Goal: Task Accomplishment & Management: Manage account settings

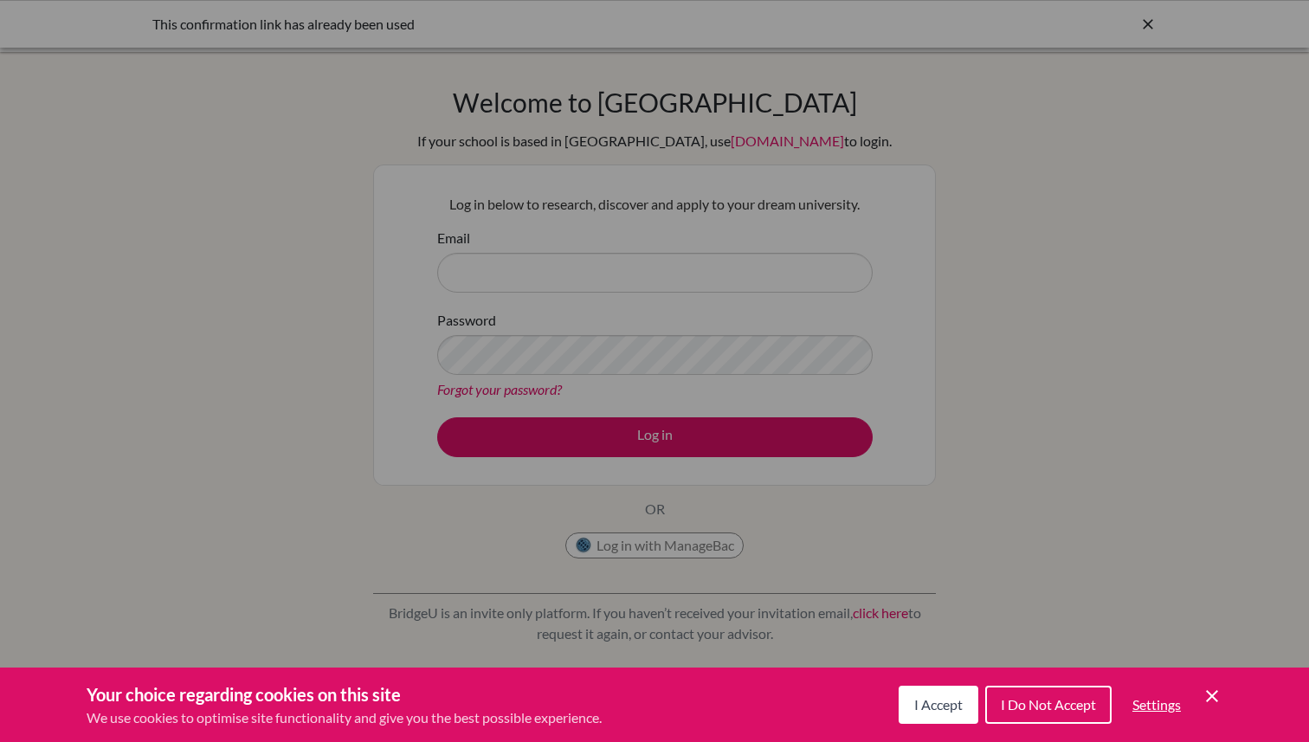
click at [928, 698] on span "I Accept" at bounding box center [938, 704] width 48 height 16
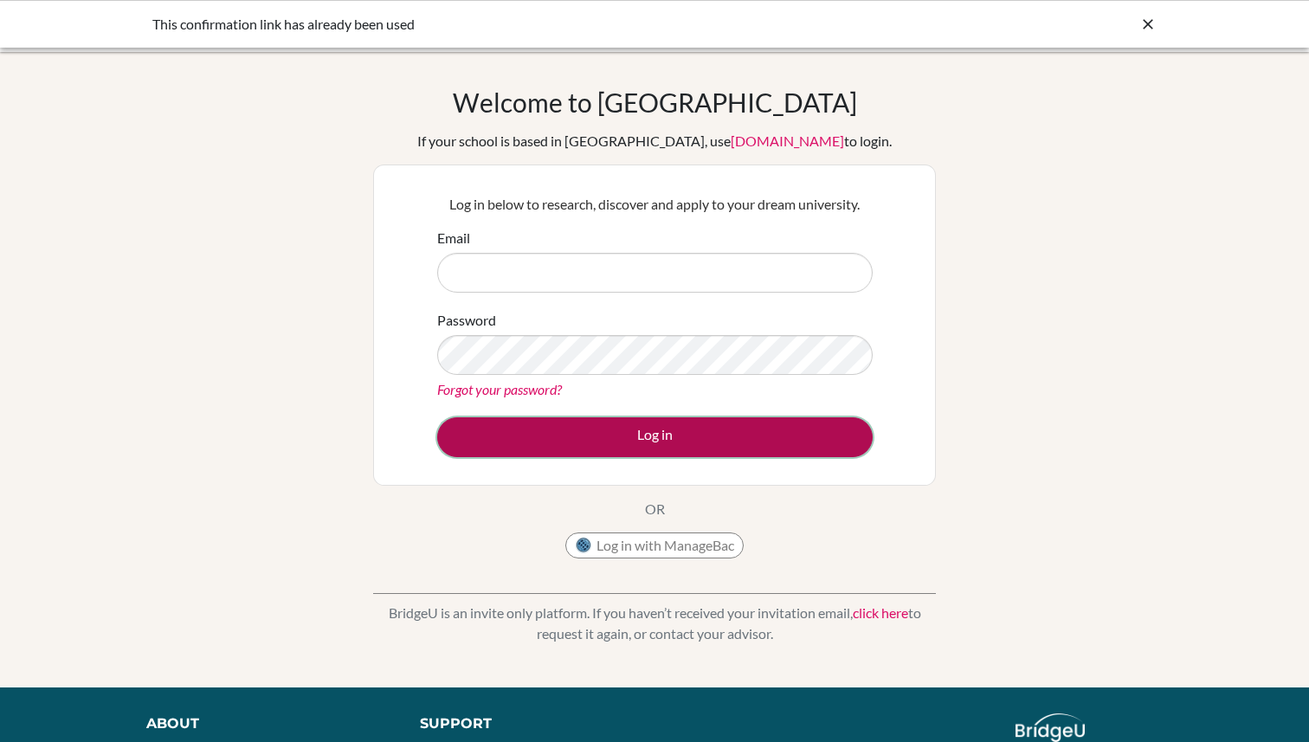
click at [719, 430] on button "Log in" at bounding box center [655, 437] width 436 height 40
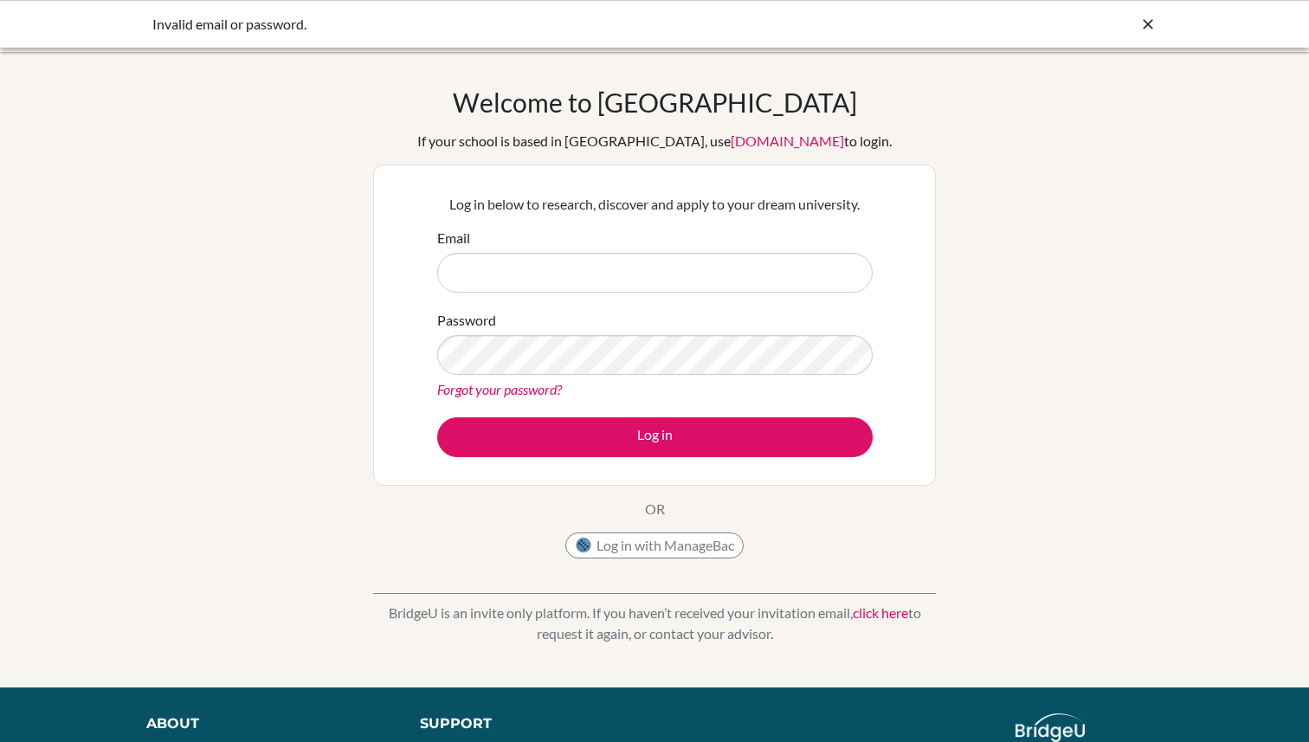
click at [993, 254] on div "Welcome to BridgeU If your school is based in China, use app.bridge-u.com.cn to…" at bounding box center [654, 370] width 1309 height 566
click at [503, 268] on input "Email" at bounding box center [655, 273] width 436 height 40
type input "[EMAIL_ADDRESS][DOMAIN_NAME]"
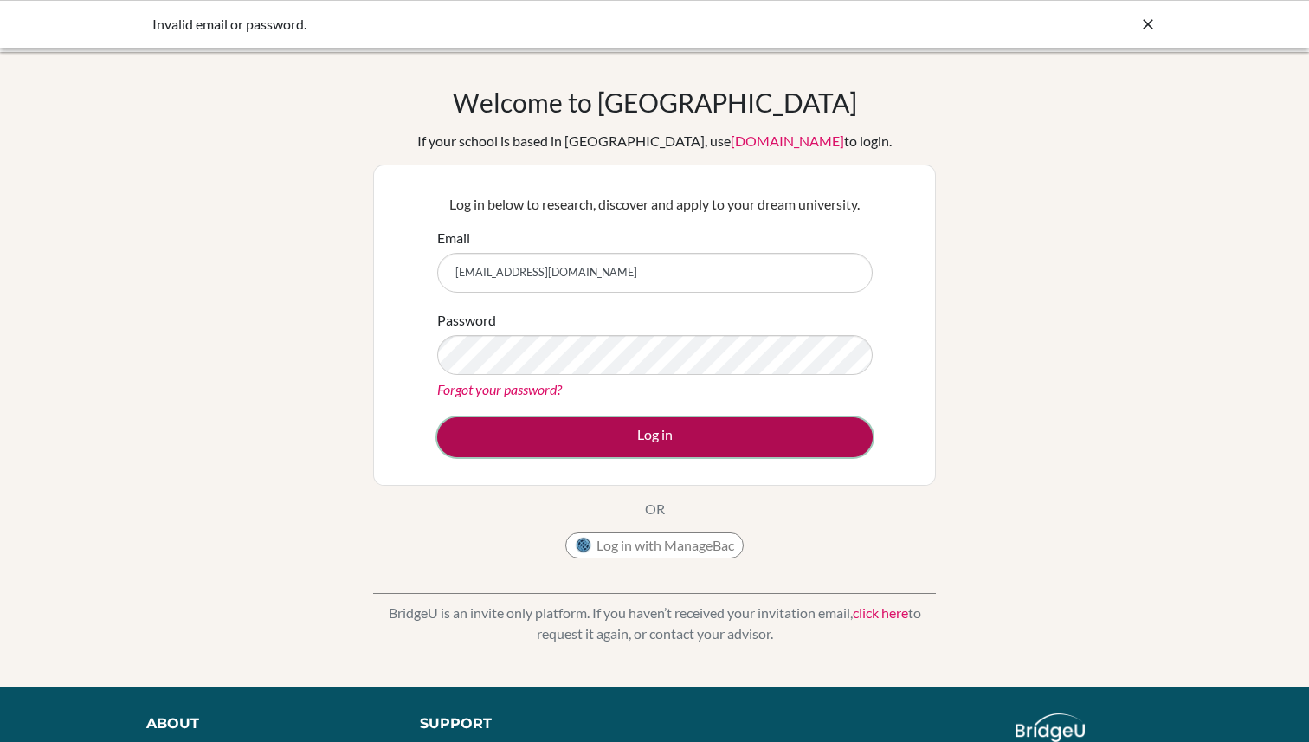
click at [632, 444] on button "Log in" at bounding box center [655, 437] width 436 height 40
click at [706, 437] on button "Log in" at bounding box center [655, 437] width 436 height 40
click at [673, 445] on button "Log in" at bounding box center [655, 437] width 436 height 40
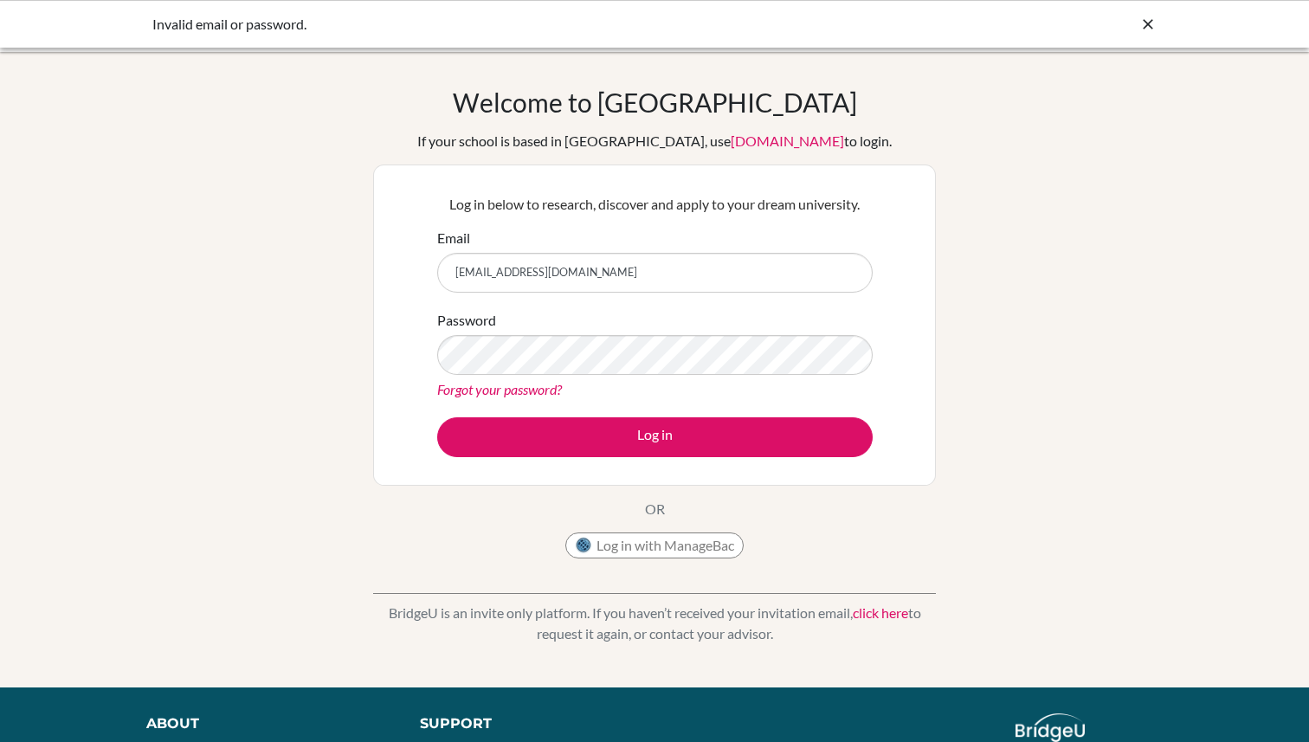
click at [500, 389] on link "Forgot your password?" at bounding box center [499, 389] width 125 height 16
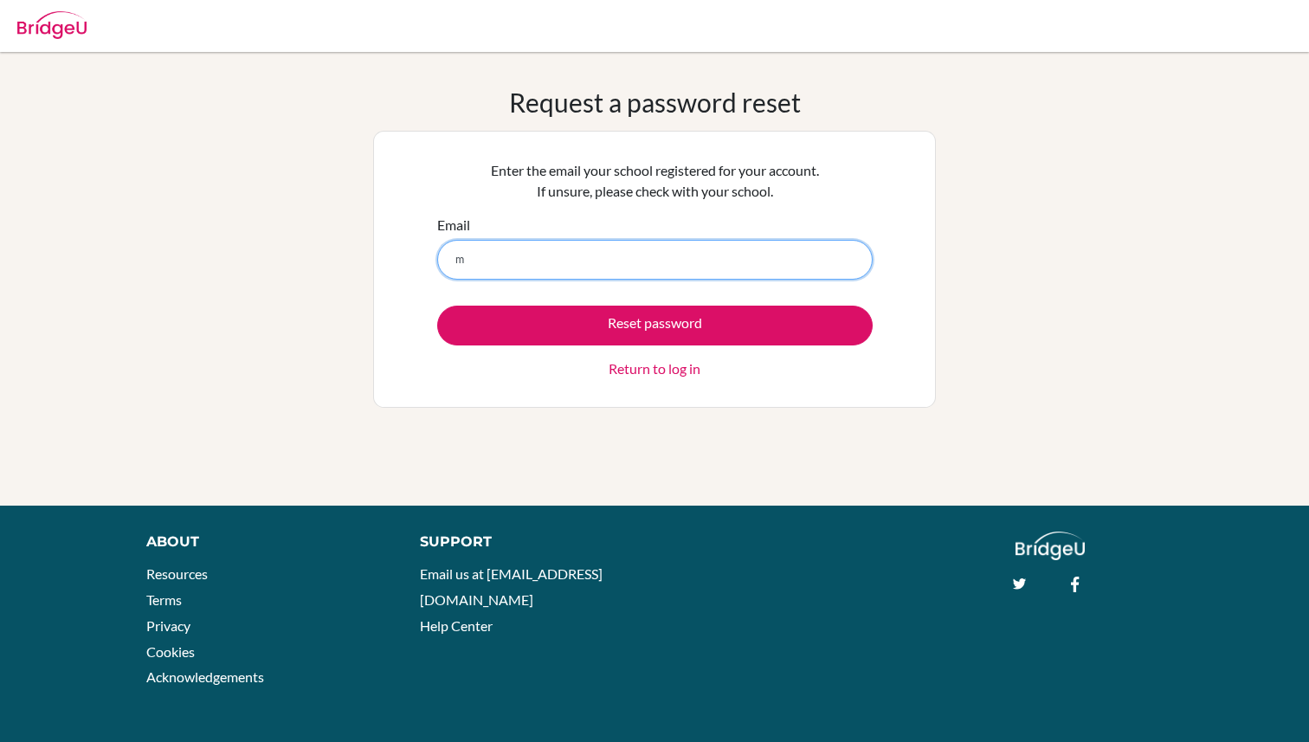
type input "mgerbuyos@mischool.edu.ph"
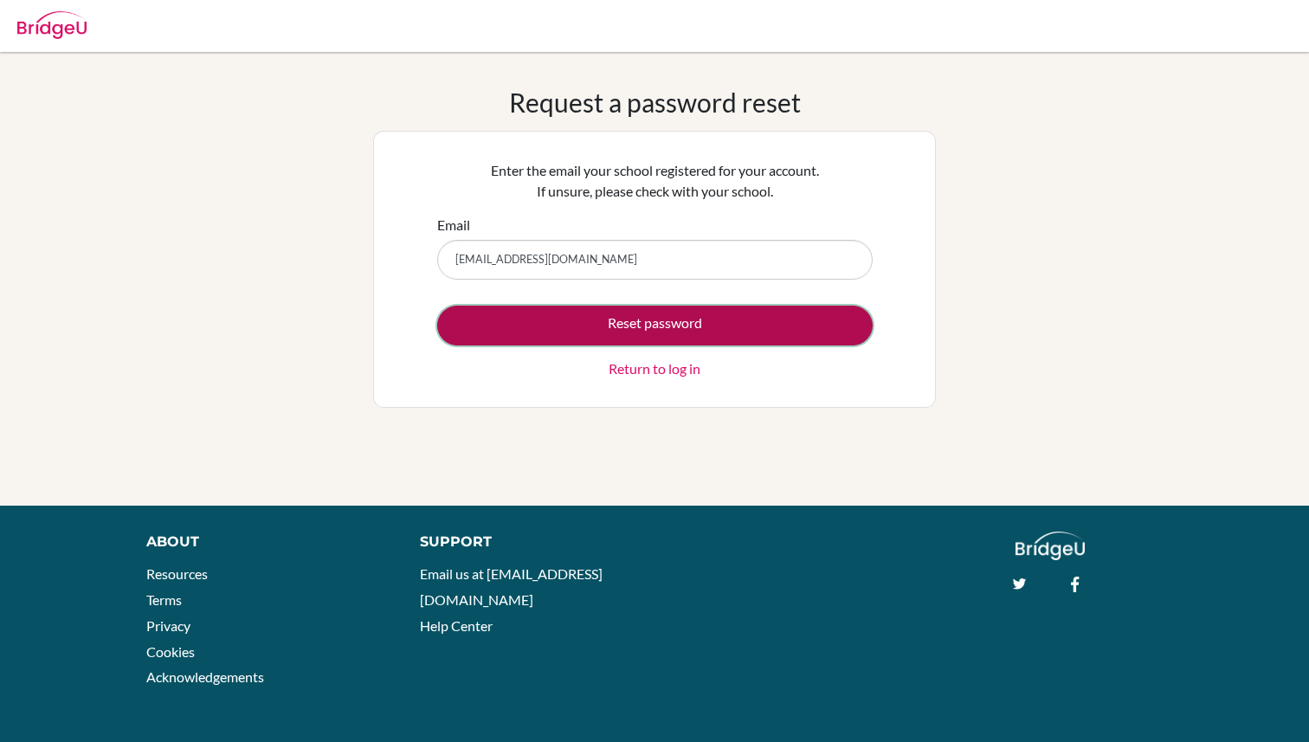
click at [599, 325] on button "Reset password" at bounding box center [655, 326] width 436 height 40
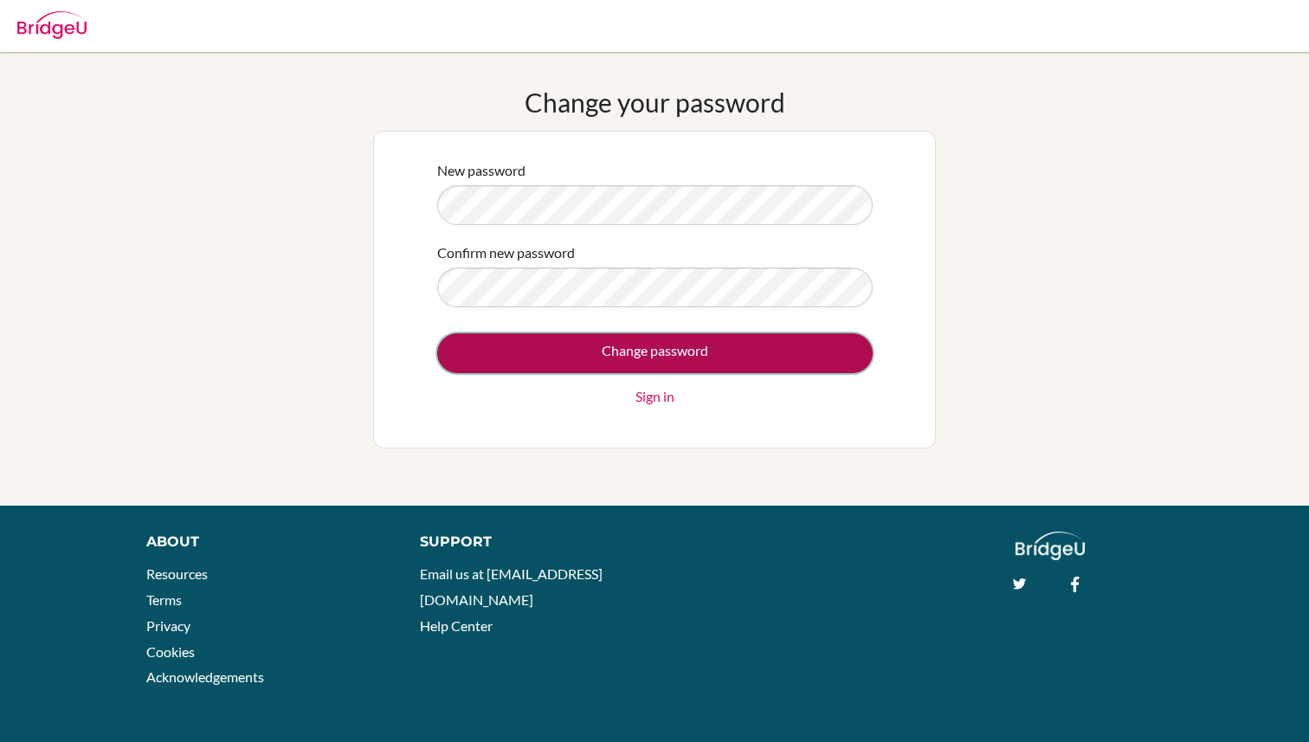
click at [665, 348] on input "Change password" at bounding box center [655, 353] width 436 height 40
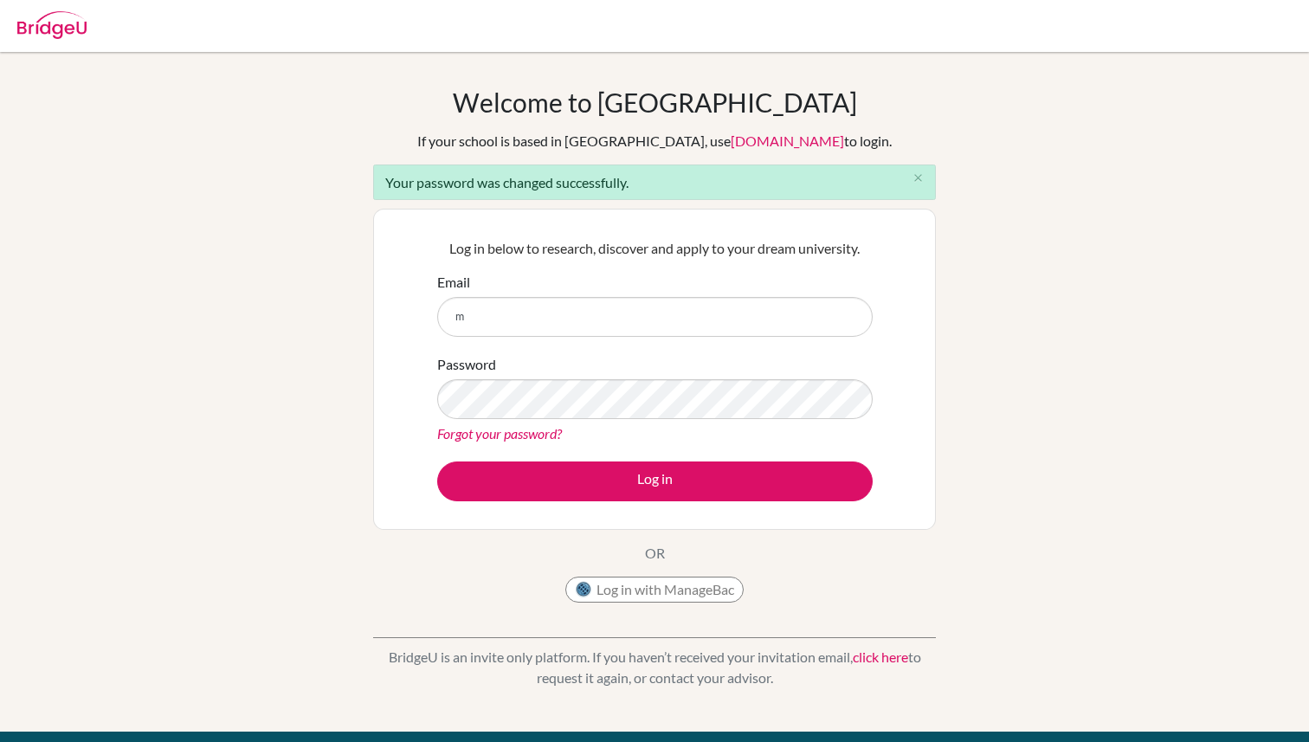
type input "[EMAIL_ADDRESS][DOMAIN_NAME]"
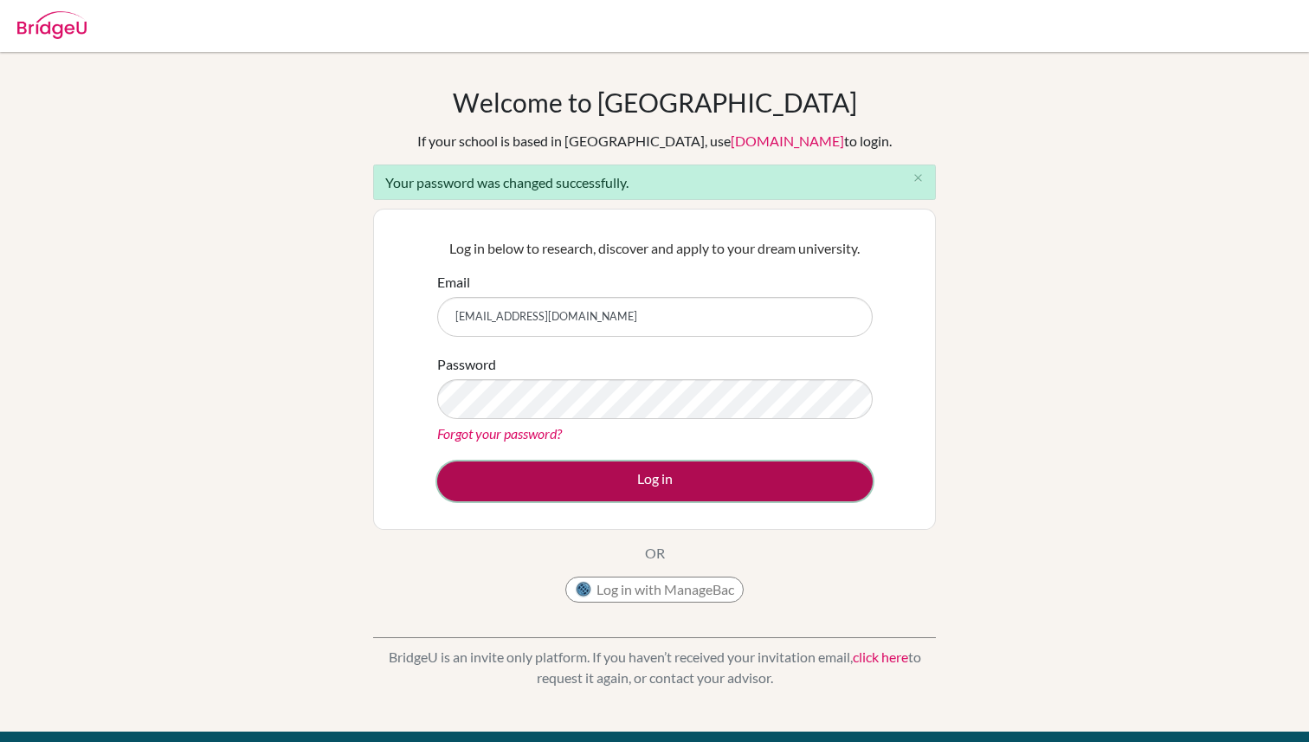
click at [637, 475] on button "Log in" at bounding box center [655, 482] width 436 height 40
